Goal: Task Accomplishment & Management: Manage account settings

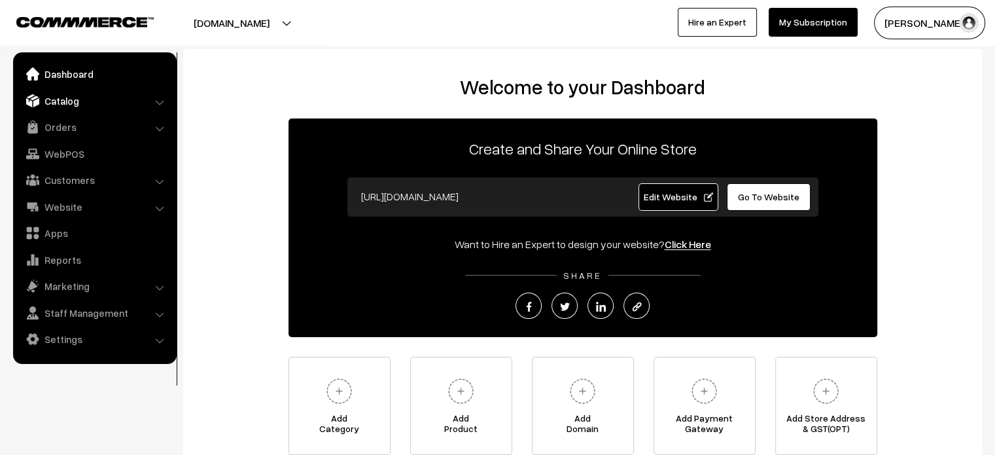
click at [55, 107] on link "Catalog" at bounding box center [94, 101] width 156 height 24
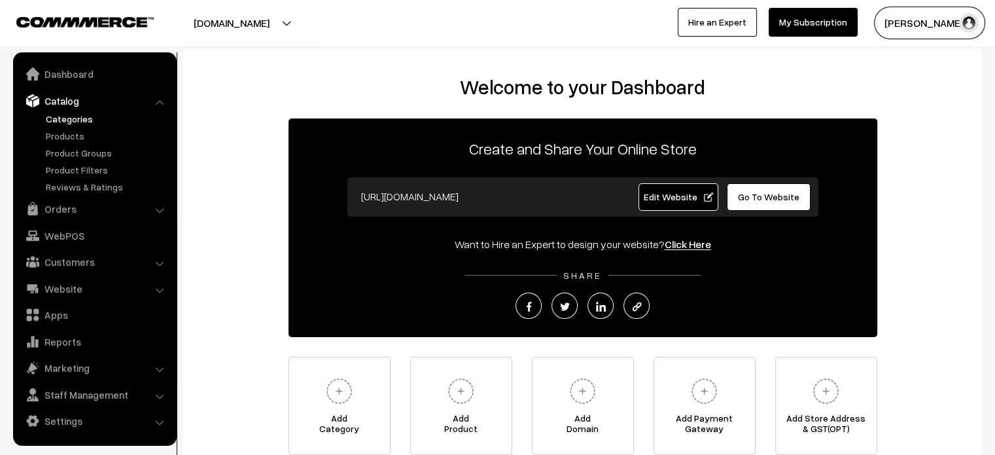
click at [84, 117] on link "Categories" at bounding box center [108, 119] width 130 height 14
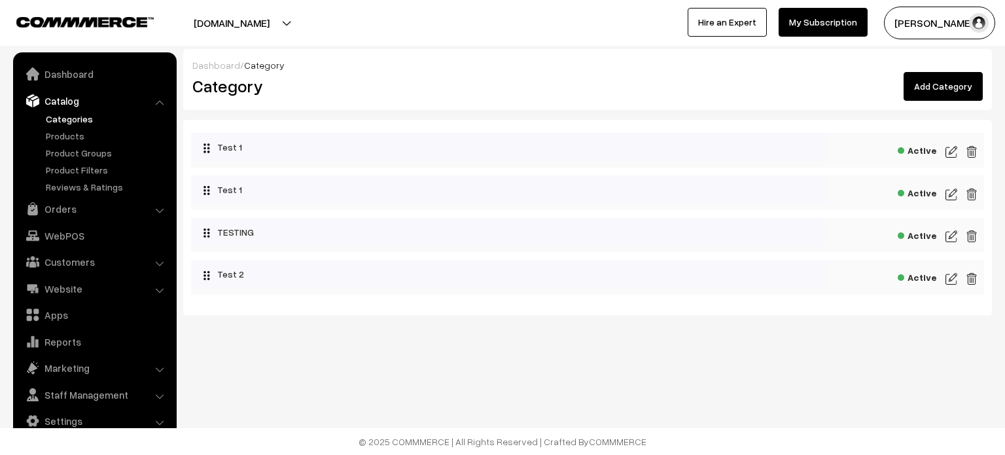
click at [940, 81] on link "Add Category" at bounding box center [943, 86] width 79 height 29
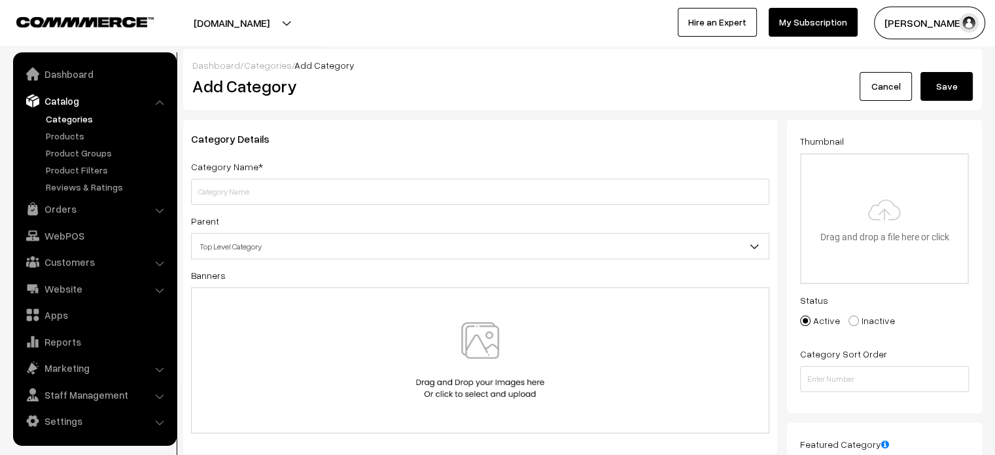
click at [266, 63] on link "Categories" at bounding box center [268, 65] width 48 height 11
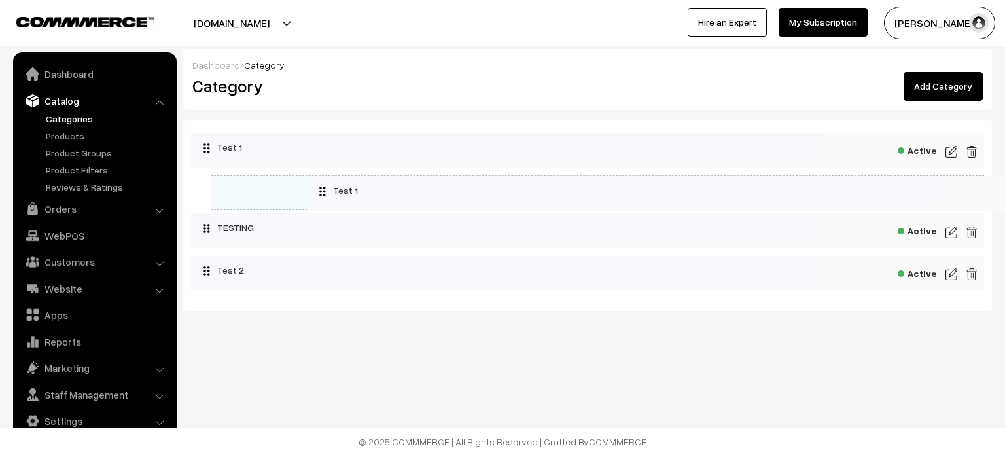
drag, startPoint x: 270, startPoint y: 188, endPoint x: 389, endPoint y: 189, distance: 119.1
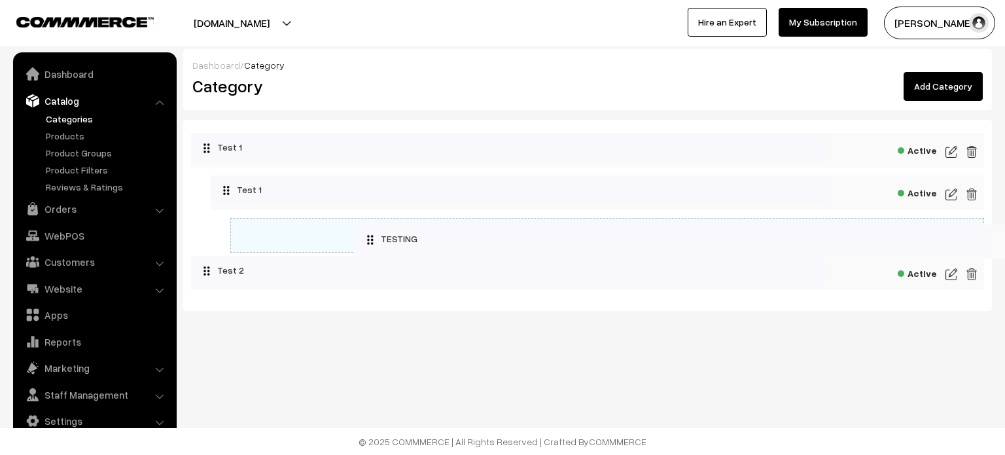
drag, startPoint x: 273, startPoint y: 230, endPoint x: 319, endPoint y: 269, distance: 59.9
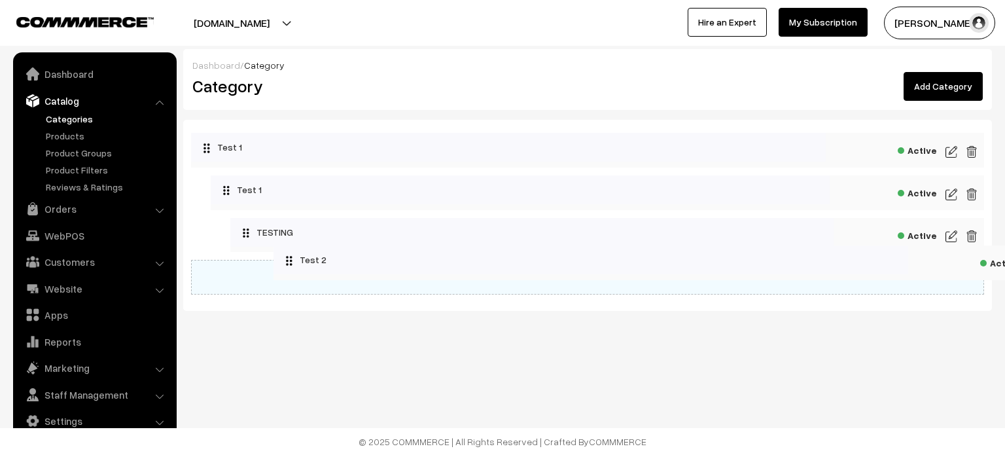
drag, startPoint x: 311, startPoint y: 270, endPoint x: 469, endPoint y: 256, distance: 157.6
click at [70, 138] on link "Products" at bounding box center [108, 136] width 130 height 14
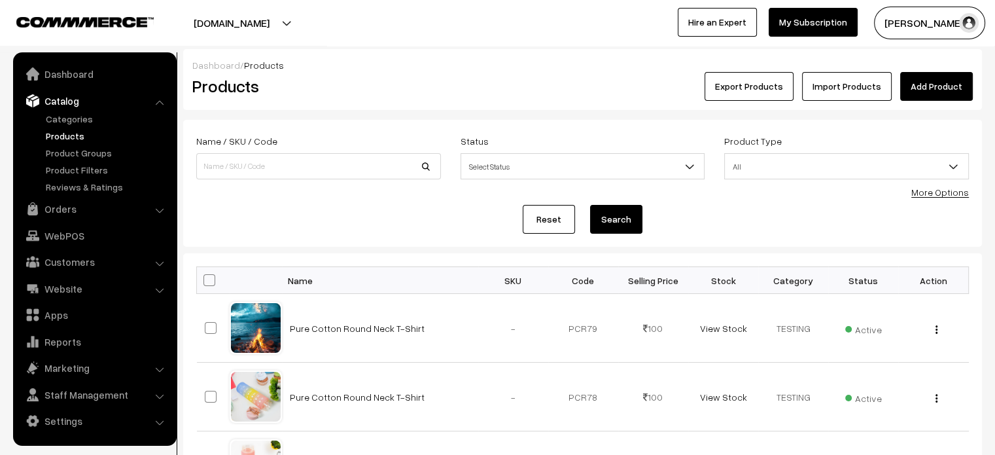
click at [945, 94] on link "Add Product" at bounding box center [936, 86] width 73 height 29
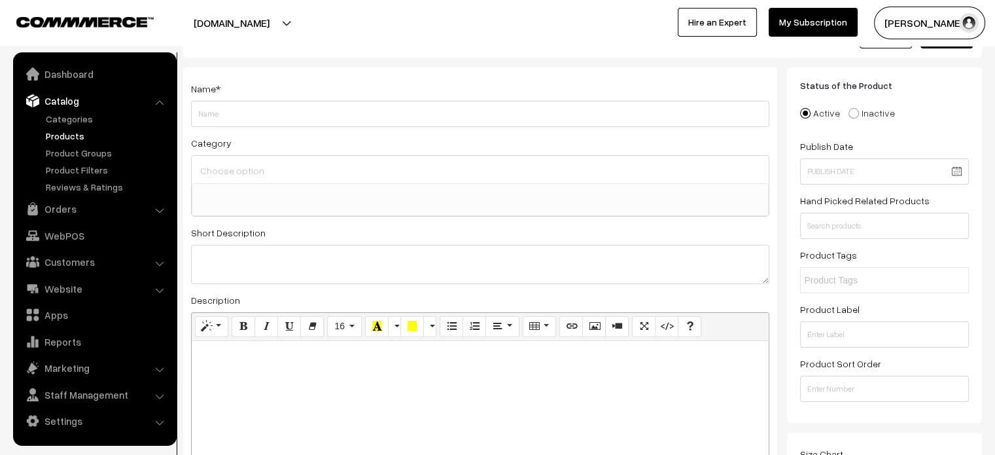
scroll to position [52, 0]
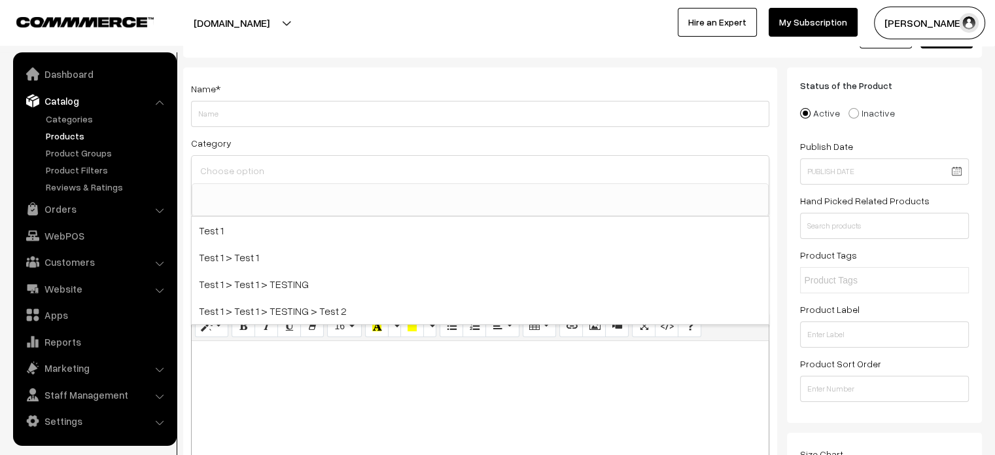
click at [374, 173] on input at bounding box center [480, 170] width 567 height 19
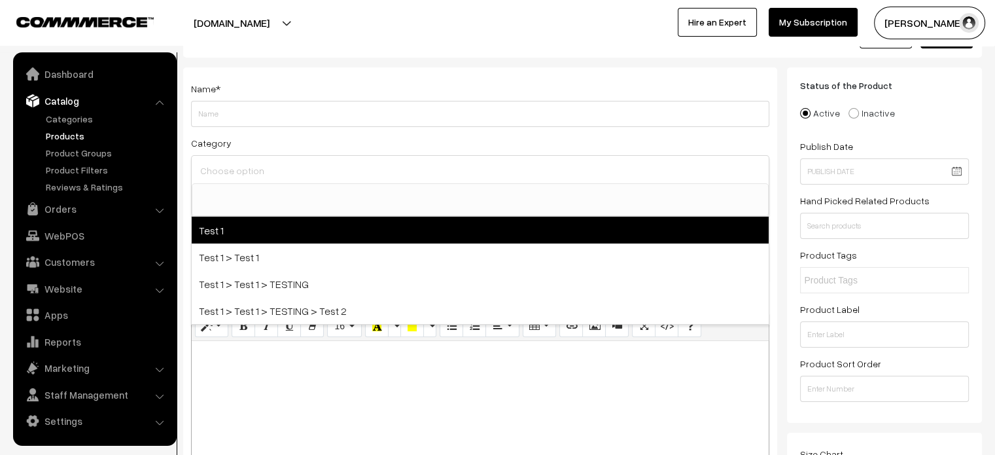
click at [321, 230] on span "Test 1" at bounding box center [480, 230] width 577 height 27
select select "2"
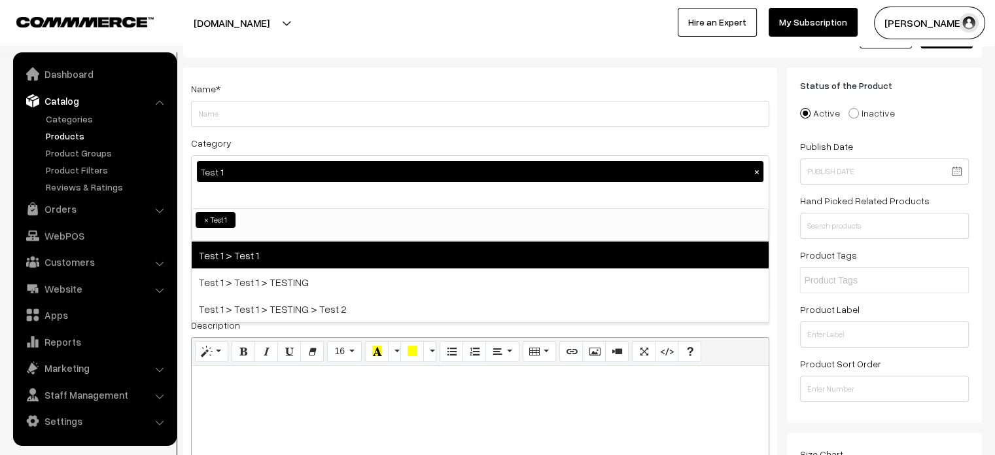
click at [317, 249] on span "Test 1 > Test 1" at bounding box center [480, 254] width 577 height 27
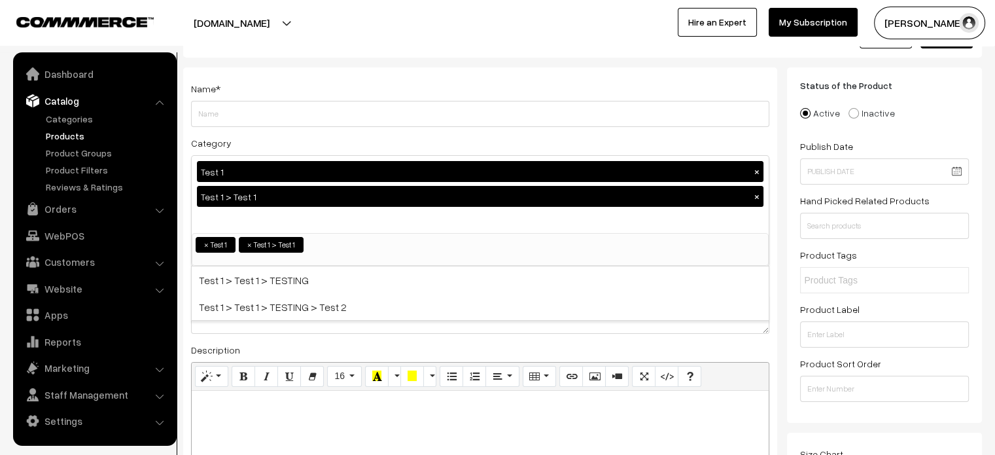
click at [383, 132] on div "Name * Category Test 1 × Test 1 > Test 1 × Test 1 Test 1 > Test 1 Test 1 > Test…" at bounding box center [480, 324] width 594 height 515
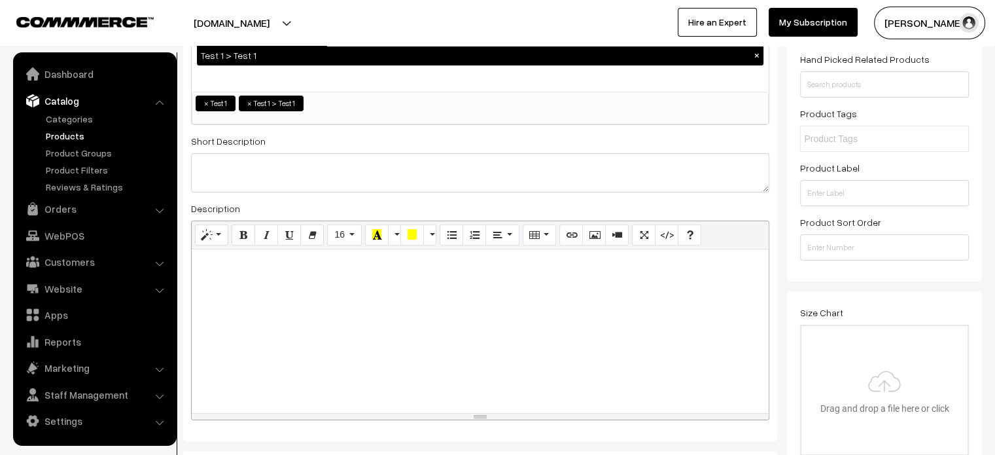
scroll to position [199, 0]
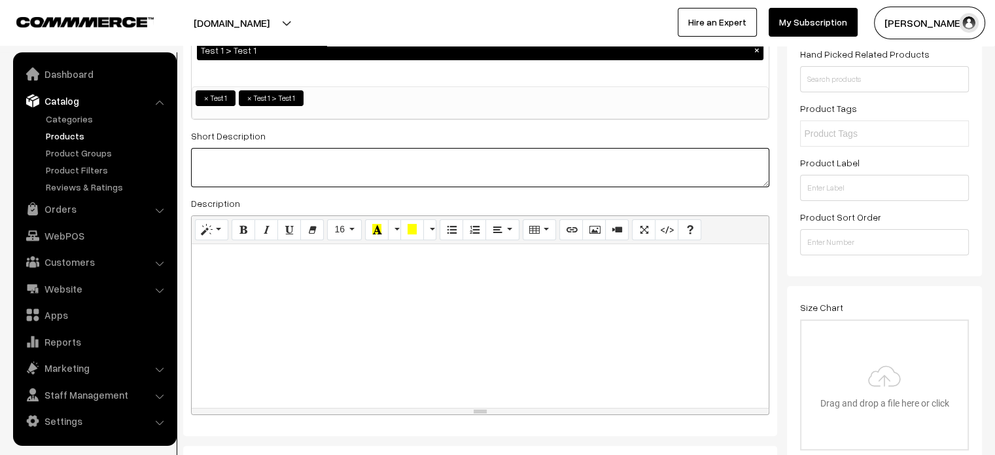
click at [332, 169] on textarea at bounding box center [480, 167] width 578 height 39
click at [380, 274] on div at bounding box center [480, 326] width 577 height 164
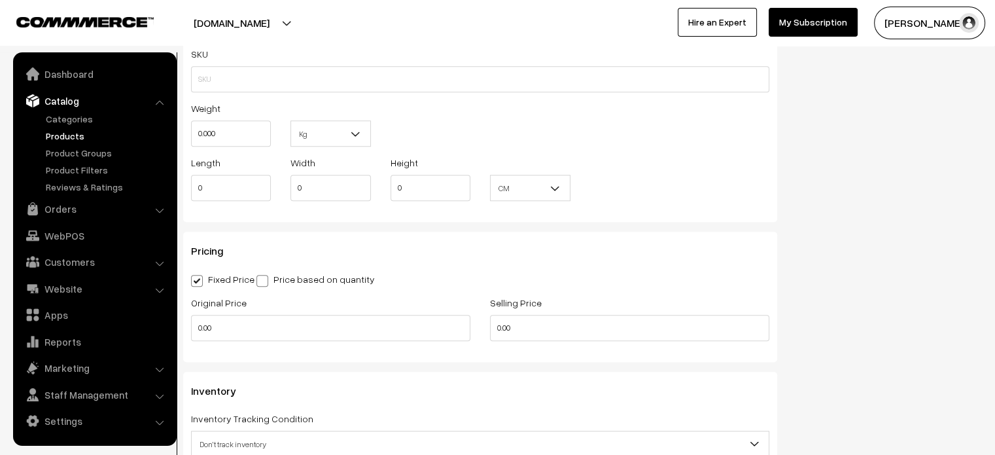
scroll to position [1033, 0]
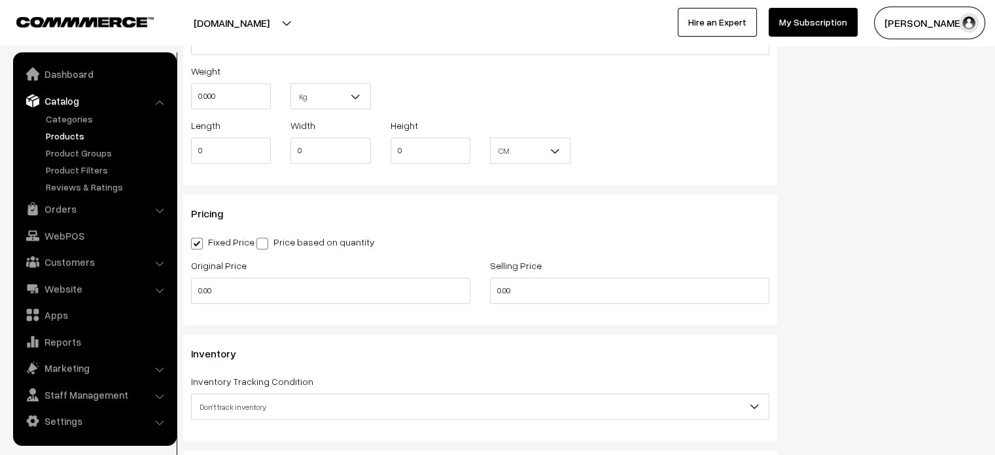
click at [264, 240] on span at bounding box center [263, 244] width 12 height 12
click at [264, 240] on input "Price based on quantity" at bounding box center [261, 241] width 9 height 9
radio input "true"
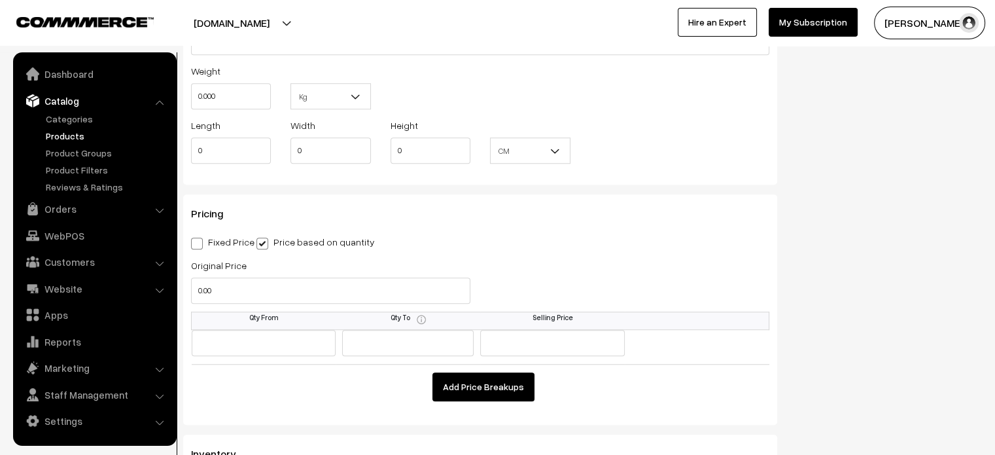
click at [214, 245] on label "Fixed Price" at bounding box center [222, 242] width 63 height 14
click at [200, 245] on input "Fixed Price" at bounding box center [195, 241] width 9 height 9
radio input "true"
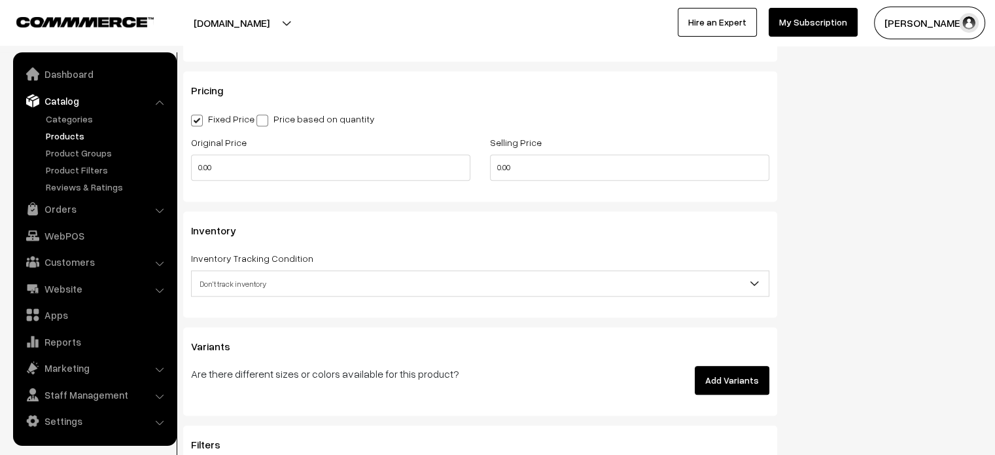
scroll to position [1166, 0]
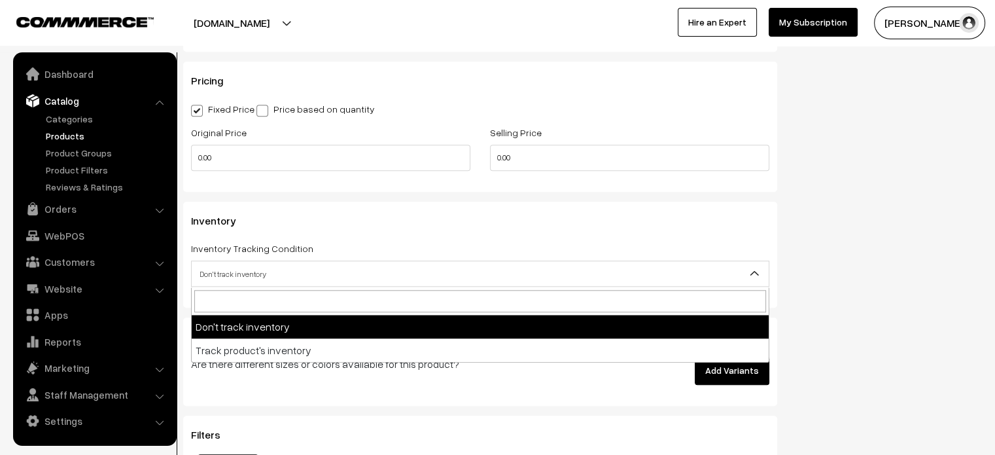
click at [279, 279] on span "Don't track inventory" at bounding box center [480, 273] width 577 height 23
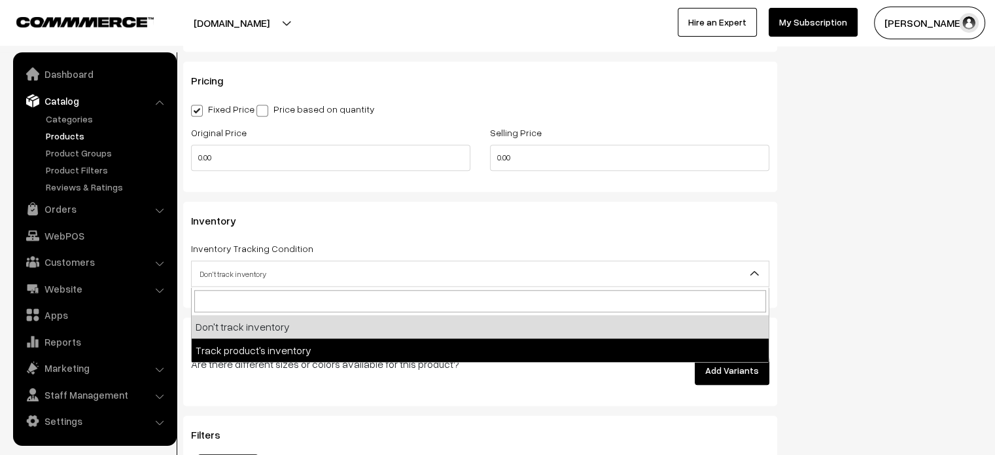
select select "2"
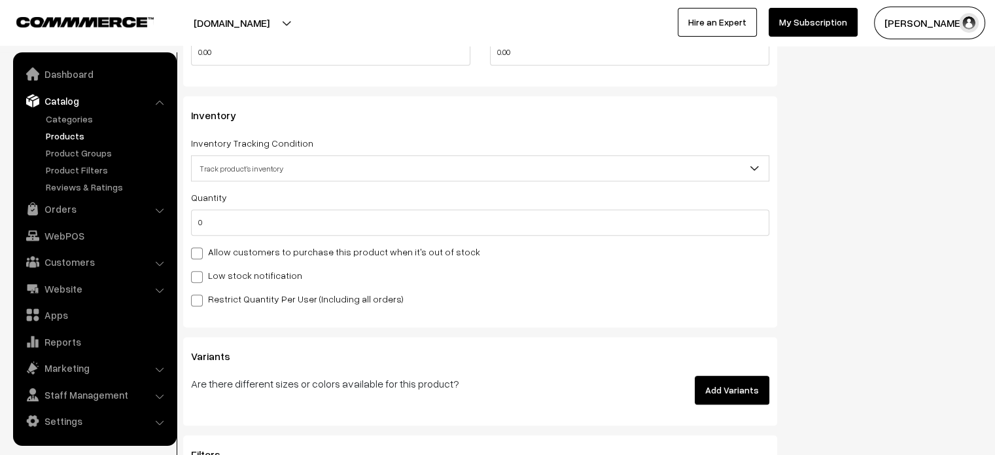
scroll to position [1272, 0]
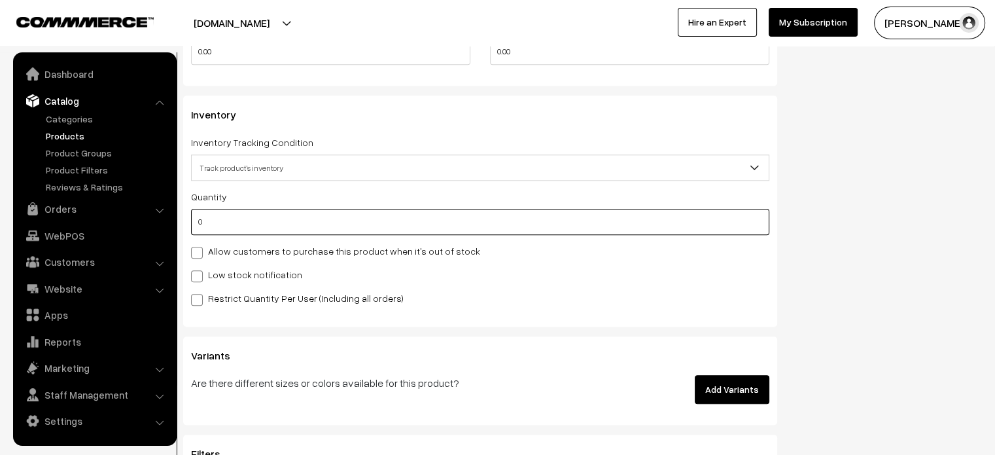
click at [285, 232] on input "0" at bounding box center [480, 222] width 578 height 26
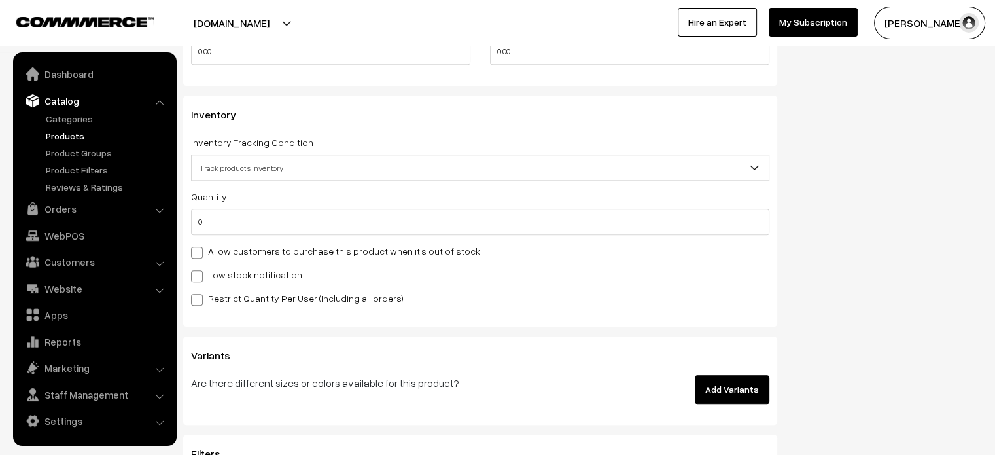
click at [191, 255] on span at bounding box center [197, 253] width 12 height 12
click at [191, 255] on input "Allow customers to purchase this product when it's out of stock" at bounding box center [195, 250] width 9 height 9
checkbox input "true"
click at [194, 281] on span at bounding box center [197, 276] width 12 height 12
click at [194, 278] on input "Low stock notification" at bounding box center [195, 274] width 9 height 9
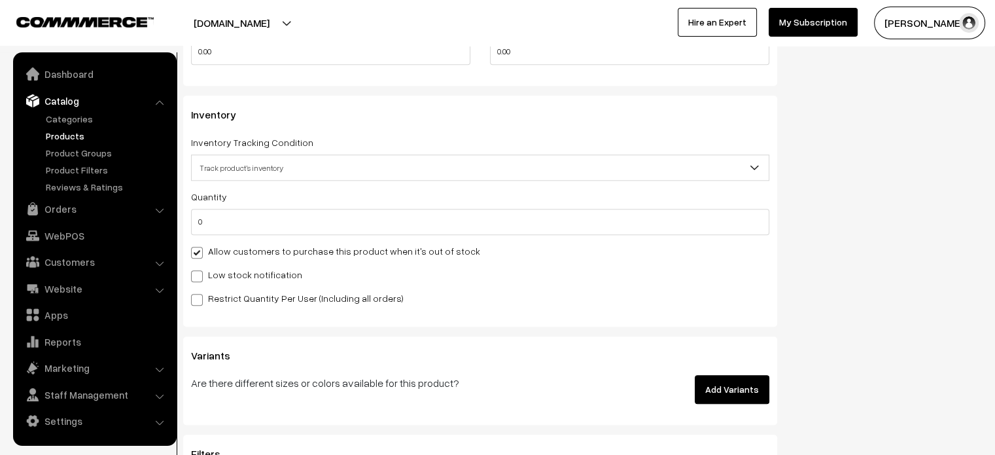
checkbox input "true"
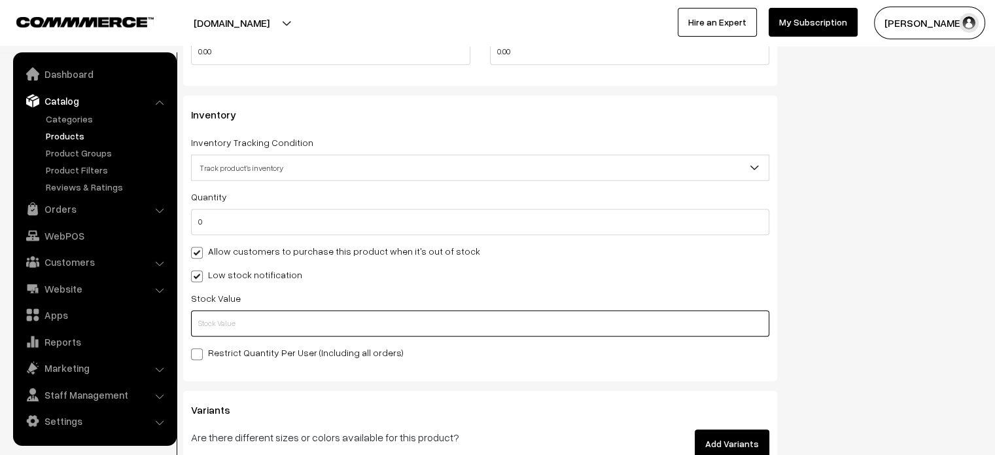
click at [230, 325] on input "text" at bounding box center [480, 323] width 578 height 26
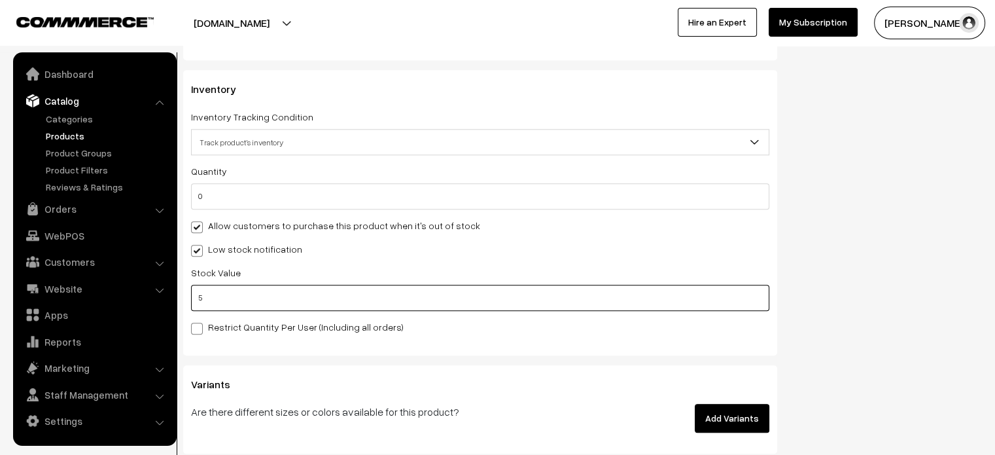
type input "5"
click at [205, 332] on label "Restrict Quantity Per User (Including all orders)" at bounding box center [297, 327] width 213 height 14
click at [200, 330] on input "Restrict Quantity Per User (Including all orders)" at bounding box center [195, 326] width 9 height 9
checkbox input "true"
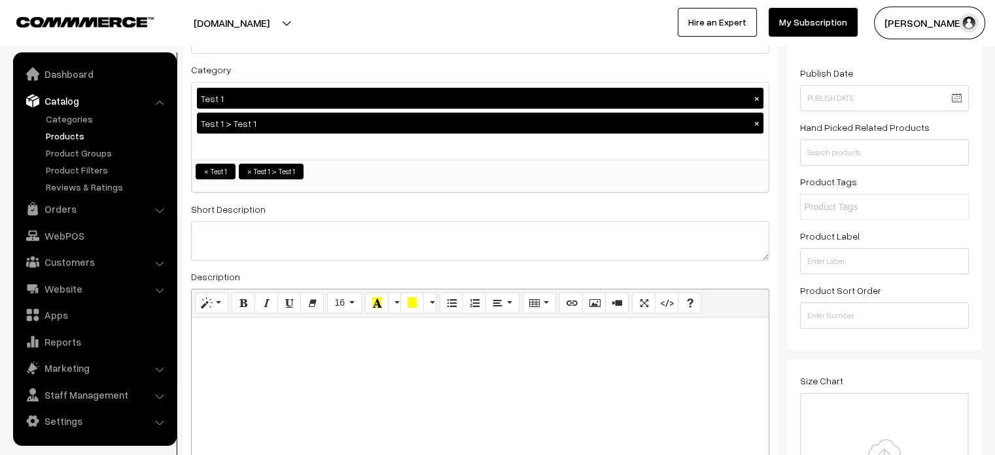
scroll to position [0, 0]
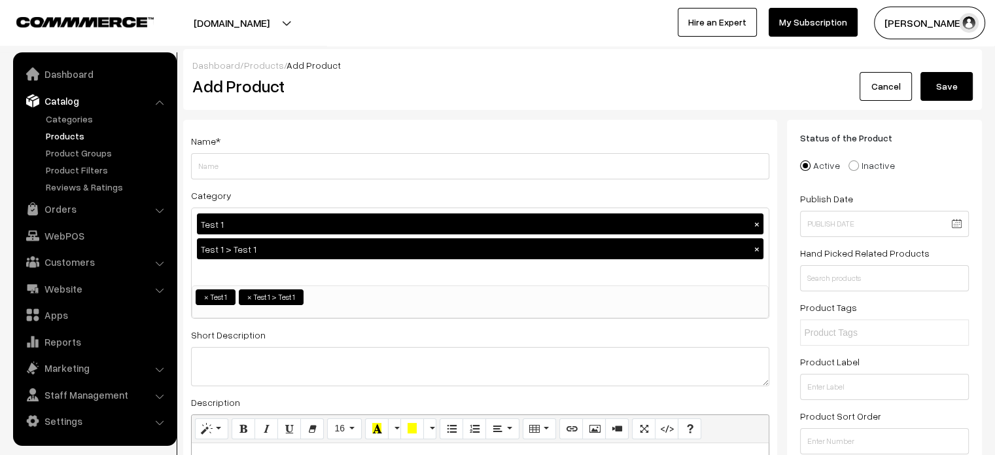
click at [247, 62] on link "Products" at bounding box center [264, 65] width 40 height 11
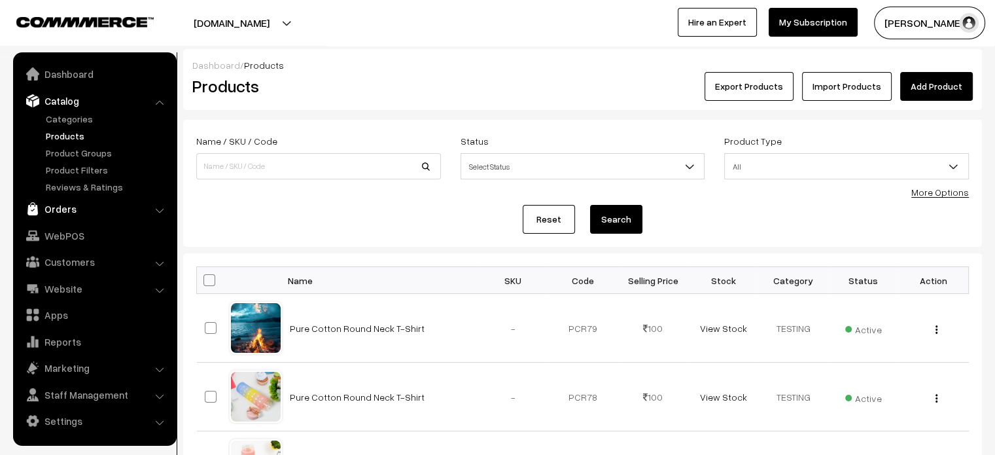
click at [82, 207] on link "Orders" at bounding box center [94, 209] width 156 height 24
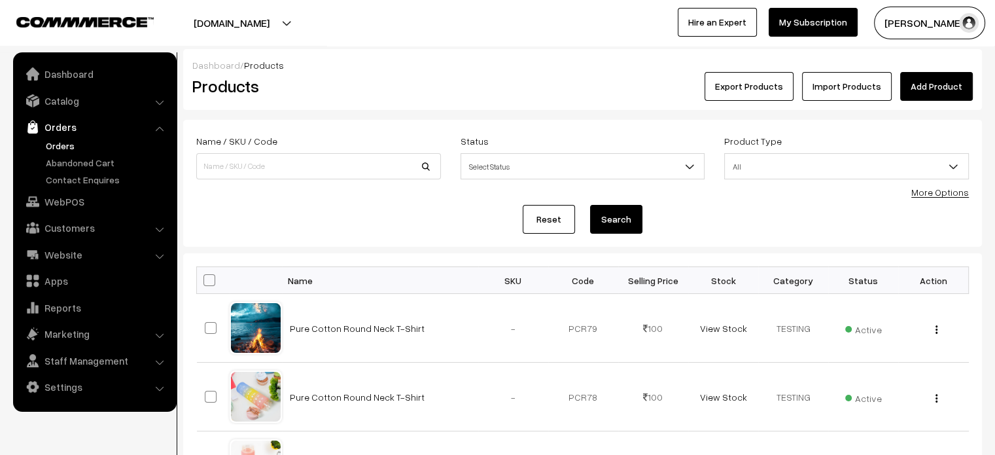
click at [56, 145] on link "Orders" at bounding box center [108, 146] width 130 height 14
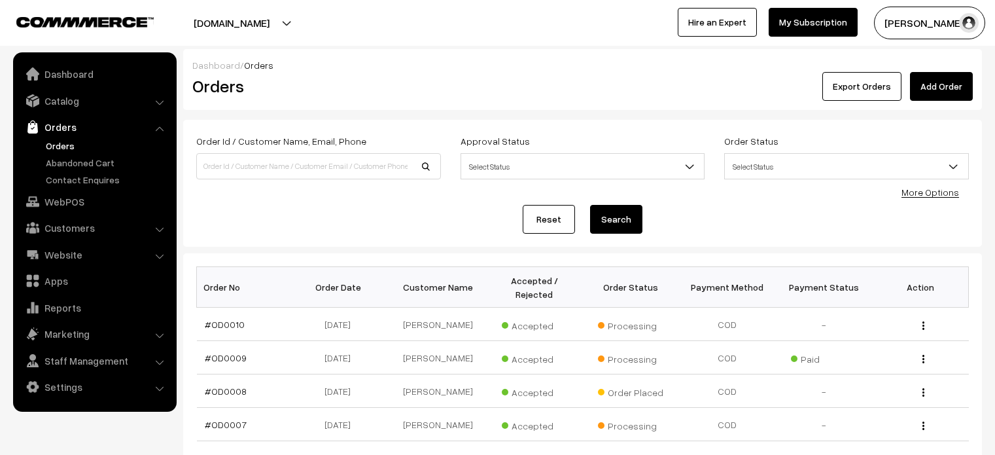
scroll to position [94, 0]
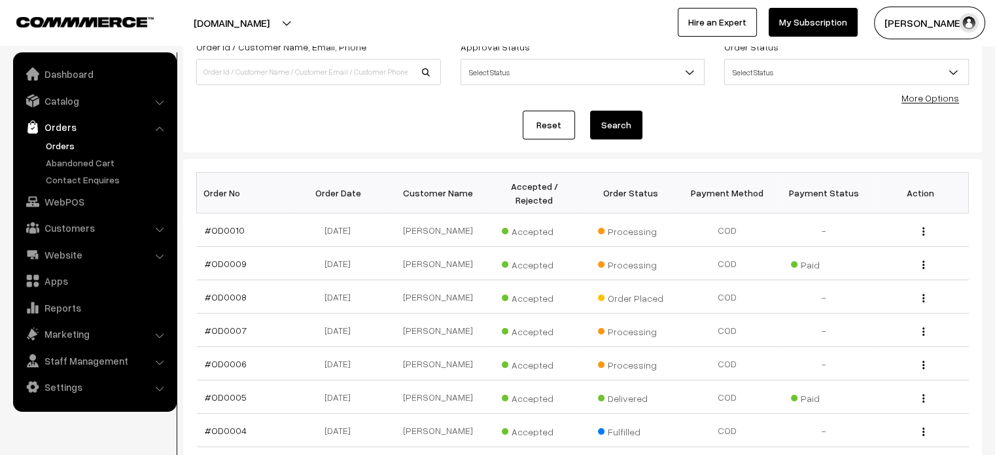
click at [214, 224] on link "#OD0010" at bounding box center [225, 229] width 40 height 11
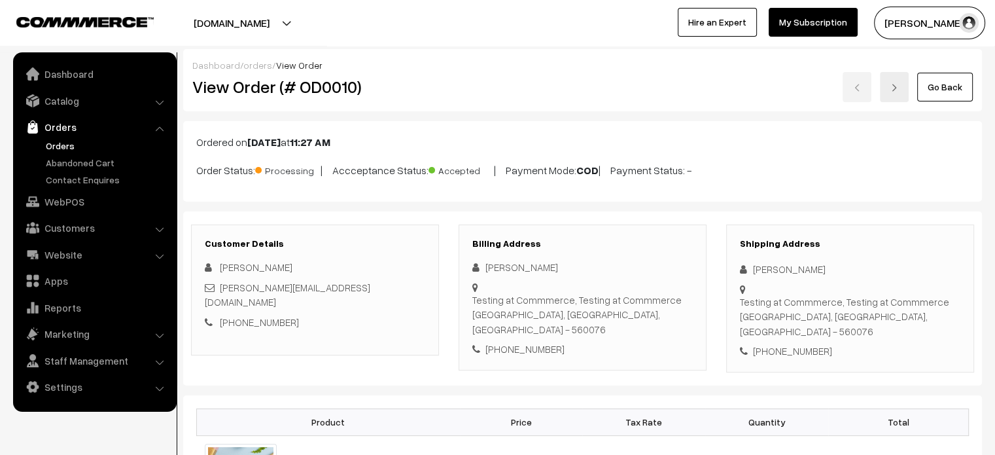
scroll to position [81, 0]
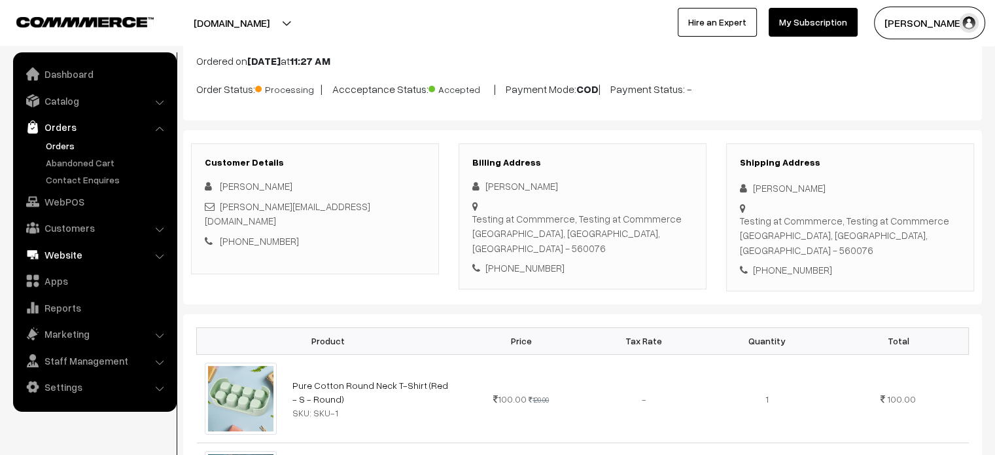
click at [141, 249] on link "Website" at bounding box center [94, 255] width 156 height 24
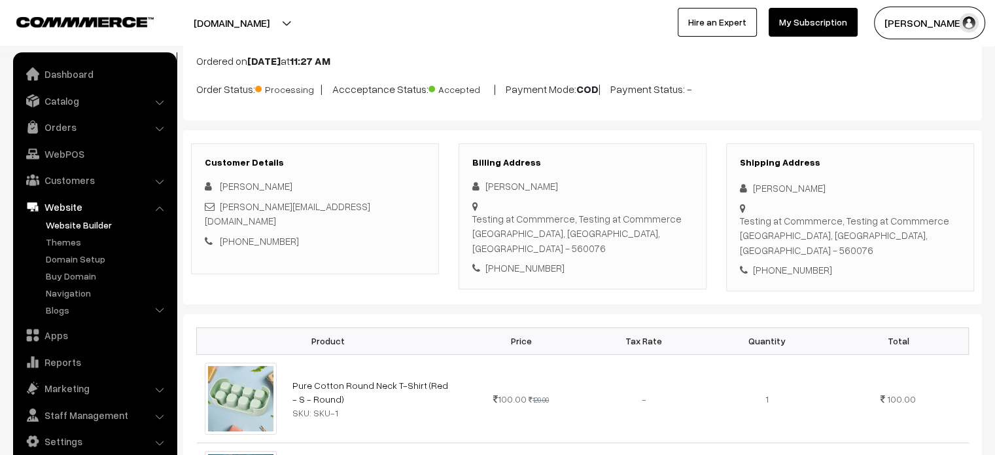
click at [89, 230] on link "Website Builder" at bounding box center [108, 225] width 130 height 14
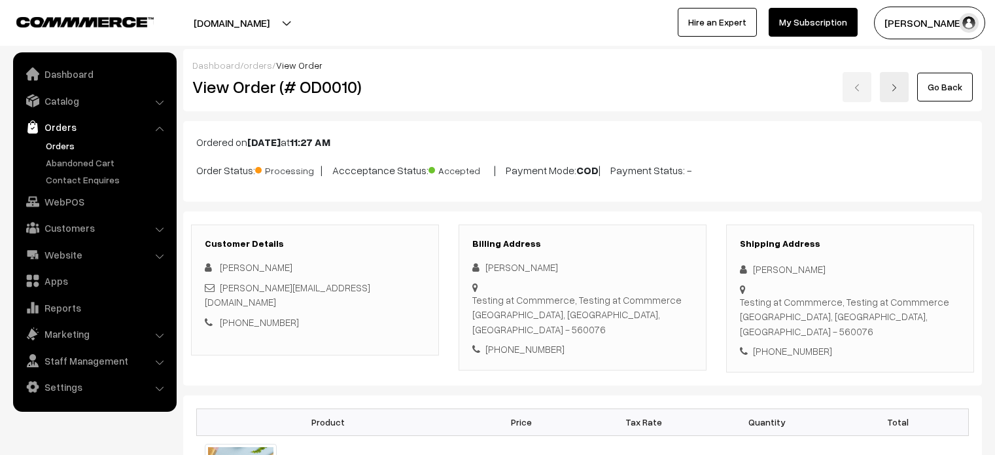
scroll to position [82, 0]
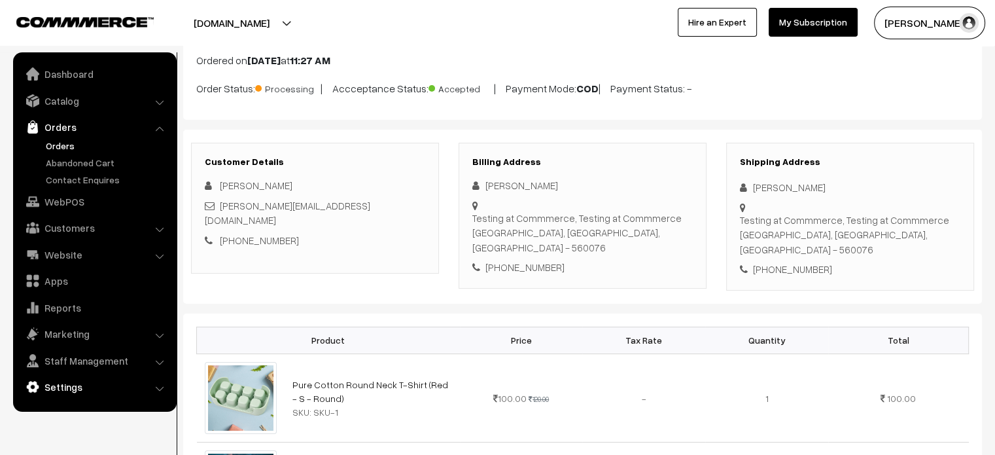
click at [81, 382] on link "Settings" at bounding box center [94, 387] width 156 height 24
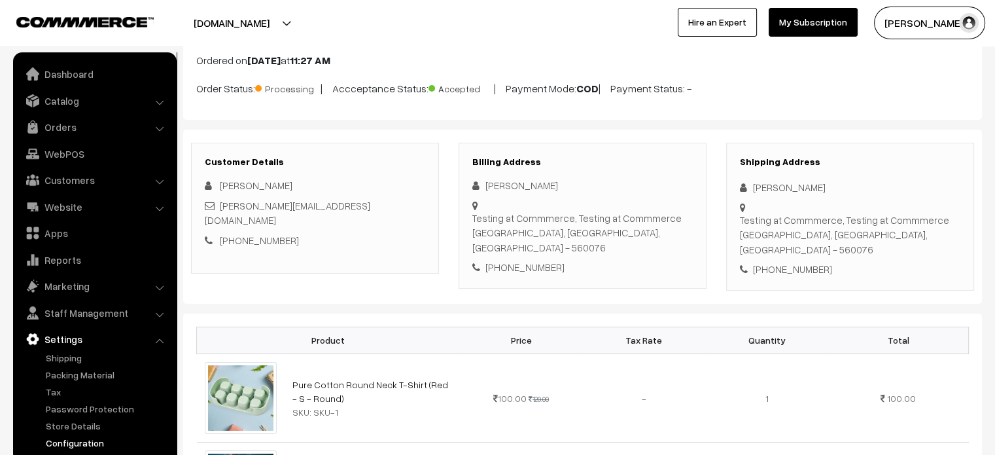
click at [79, 443] on link "Configuration" at bounding box center [108, 443] width 130 height 14
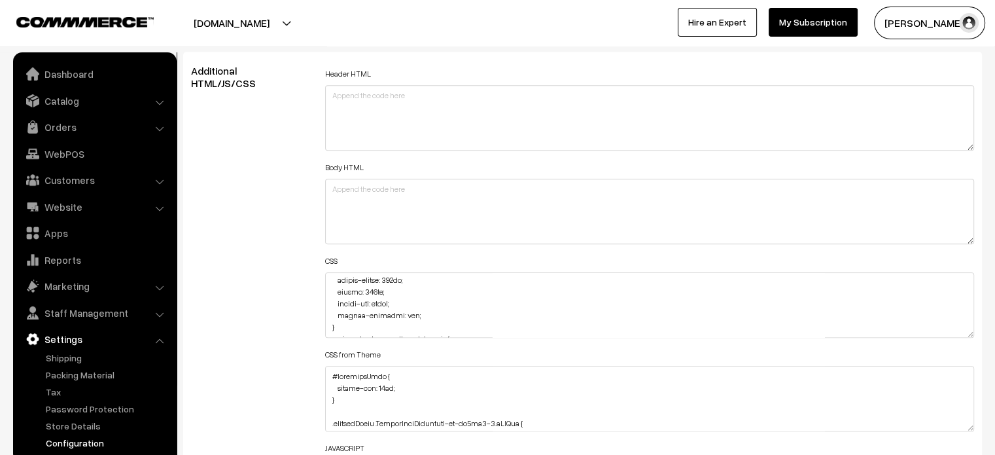
scroll to position [1466, 0]
